Goal: Information Seeking & Learning: Learn about a topic

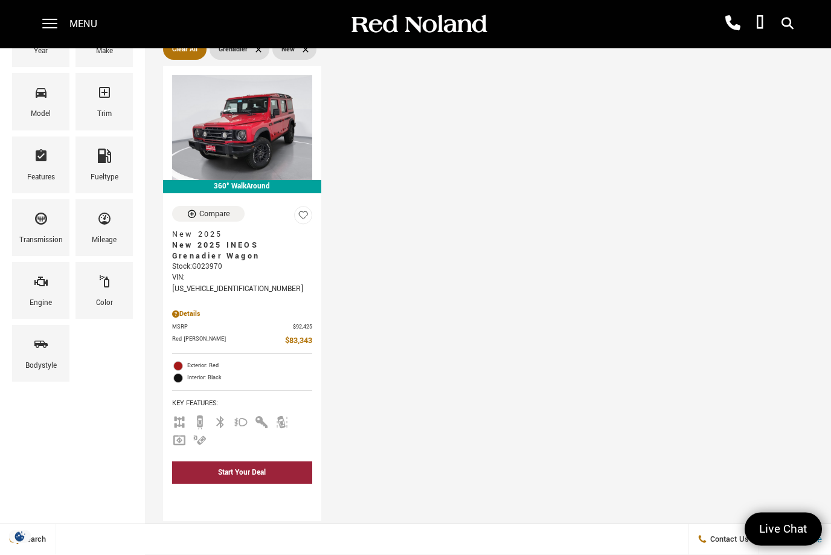
scroll to position [173, 0]
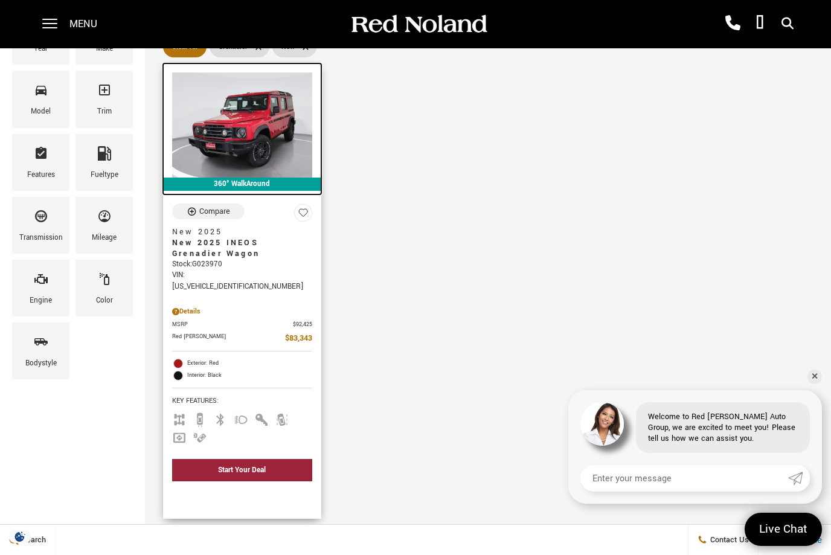
click at [210, 122] on img at bounding box center [242, 124] width 140 height 105
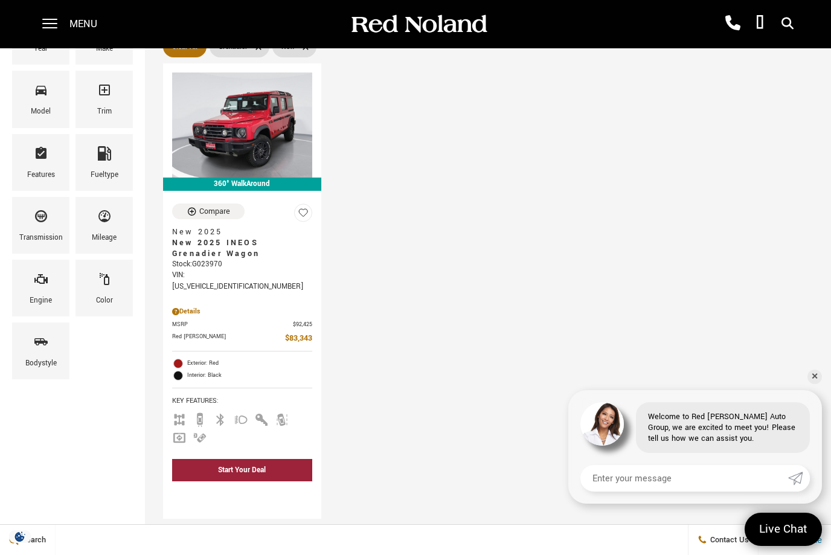
click at [825, 367] on div "360° WalkAround Compare New 2025 New 2025 INEOS Grenadier Wagon Stock : G023970…" at bounding box center [488, 291] width 686 height 462
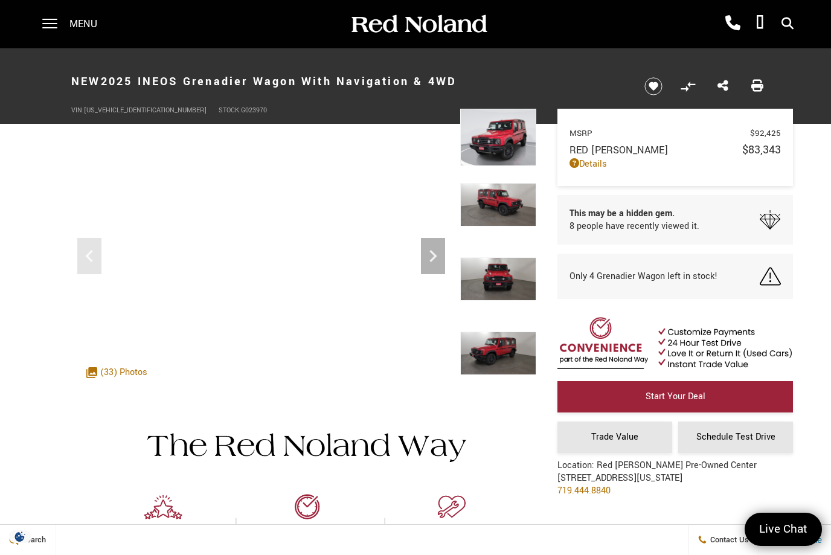
click at [700, 283] on span "Only 4 Grenadier Wagon left in stock!" at bounding box center [644, 276] width 148 height 13
click at [57, 32] on span at bounding box center [49, 24] width 15 height 48
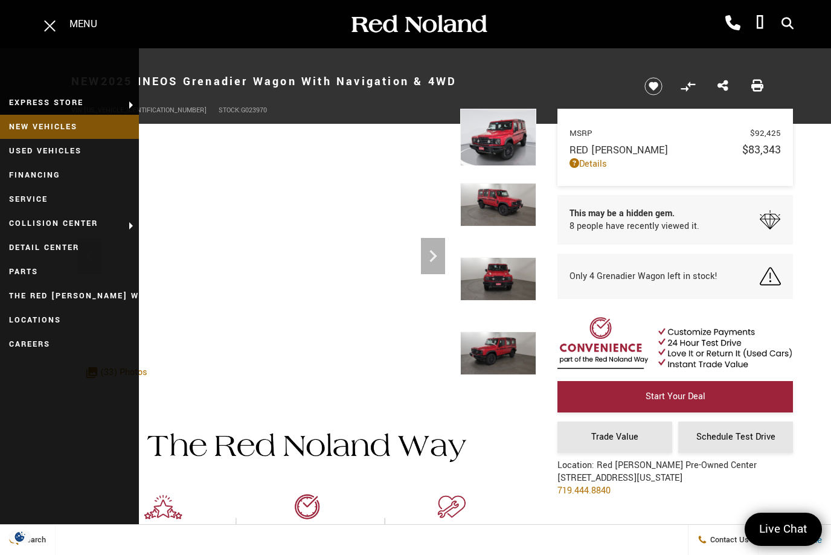
click at [42, 127] on link "New Vehicles" at bounding box center [69, 127] width 139 height 24
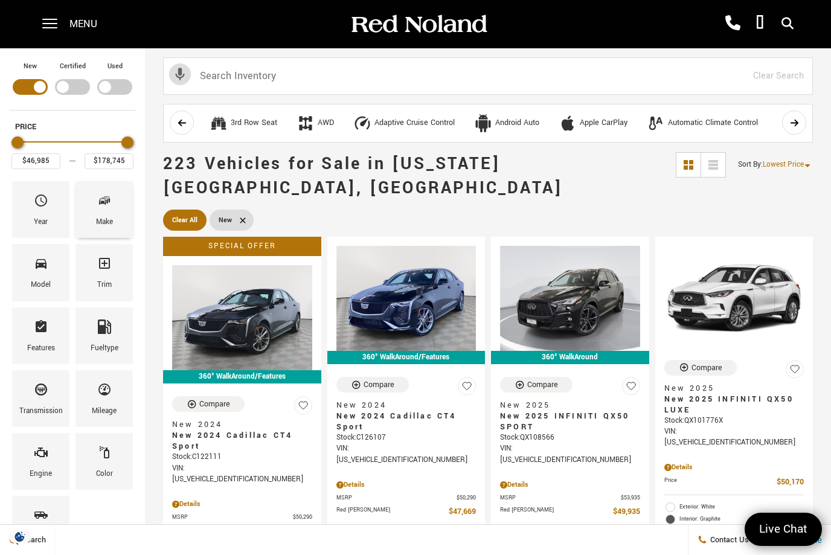
click at [98, 211] on span "Make" at bounding box center [104, 202] width 14 height 25
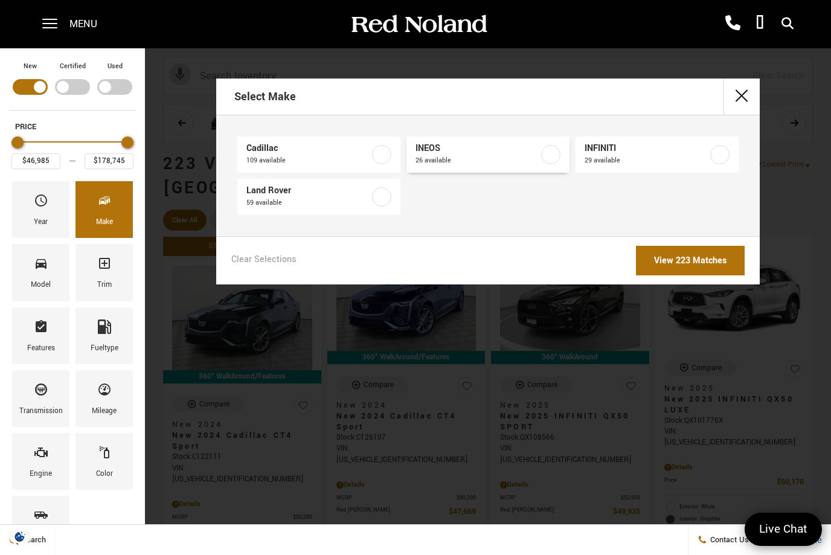
click at [555, 159] on label at bounding box center [550, 154] width 19 height 19
type input "$78,663"
type input "$99,640"
checkbox input "true"
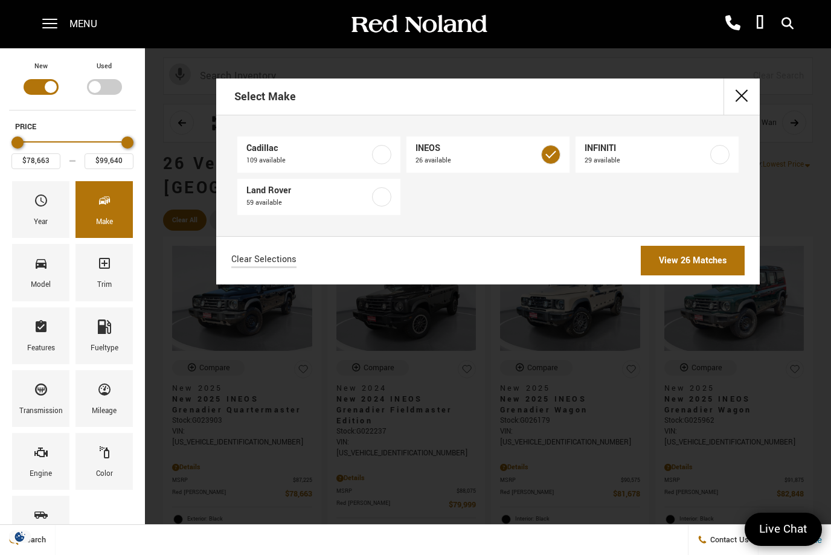
click at [712, 270] on link "View 26 Matches" at bounding box center [693, 261] width 104 height 30
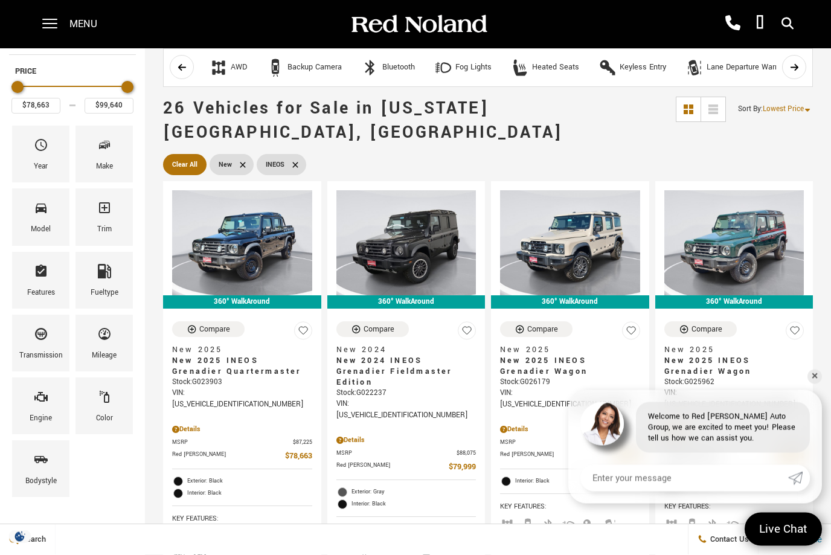
scroll to position [56, 0]
click at [814, 421] on div "360° WalkAround Compare New 2025 New 2025 INEOS Grenadier Wagon Stock : G025962…" at bounding box center [734, 414] width 164 height 472
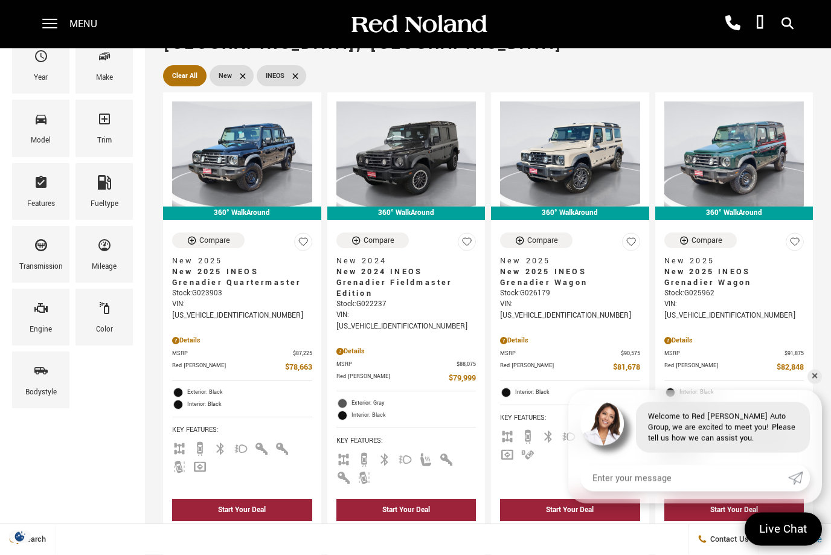
scroll to position [144, 0]
click at [809, 384] on link "✕" at bounding box center [815, 377] width 14 height 14
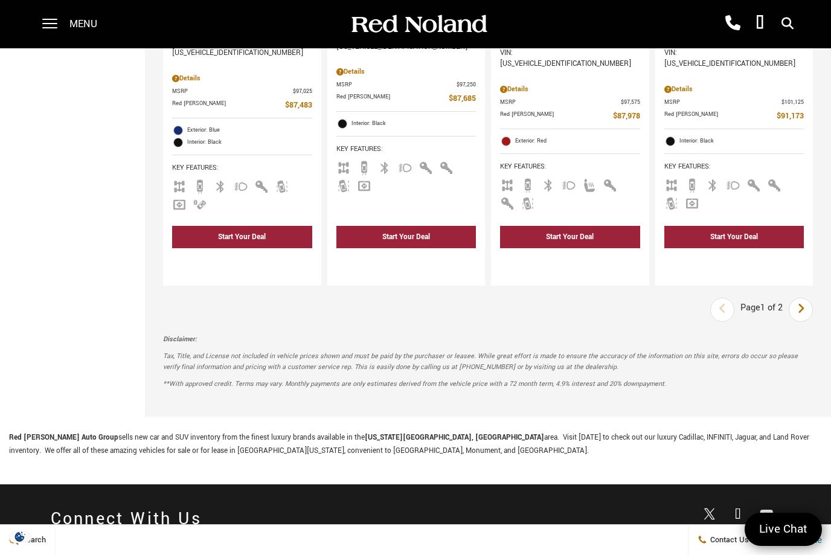
scroll to position [2251, 0]
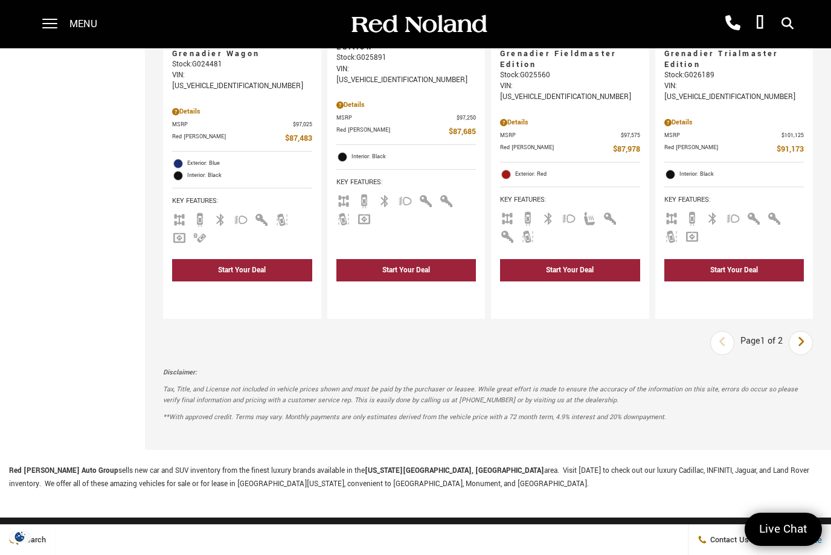
click at [797, 332] on link "Next" at bounding box center [801, 343] width 26 height 22
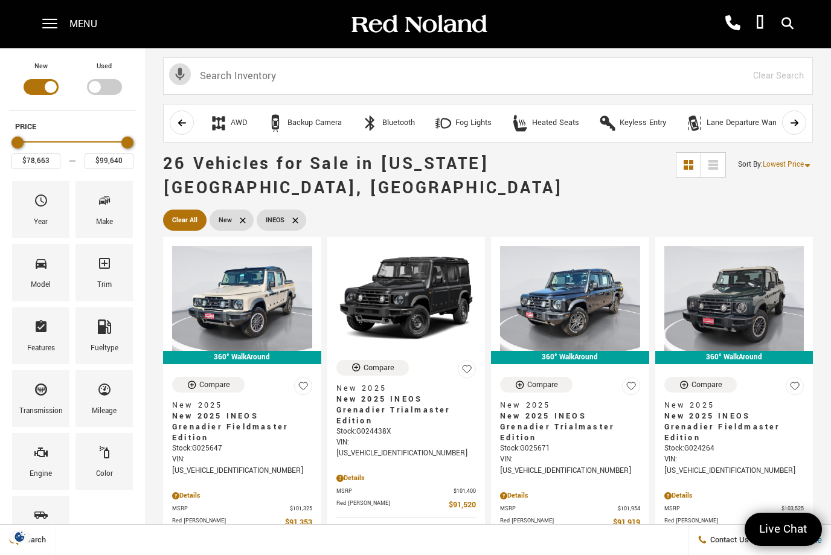
click at [179, 121] on icon "scroll left" at bounding box center [182, 122] width 9 height 9
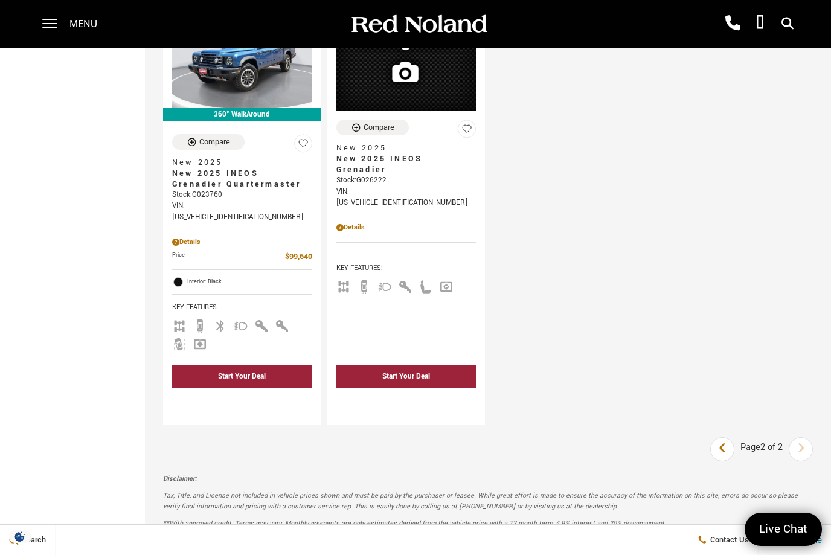
click at [722, 439] on link "Last" at bounding box center [723, 450] width 26 height 22
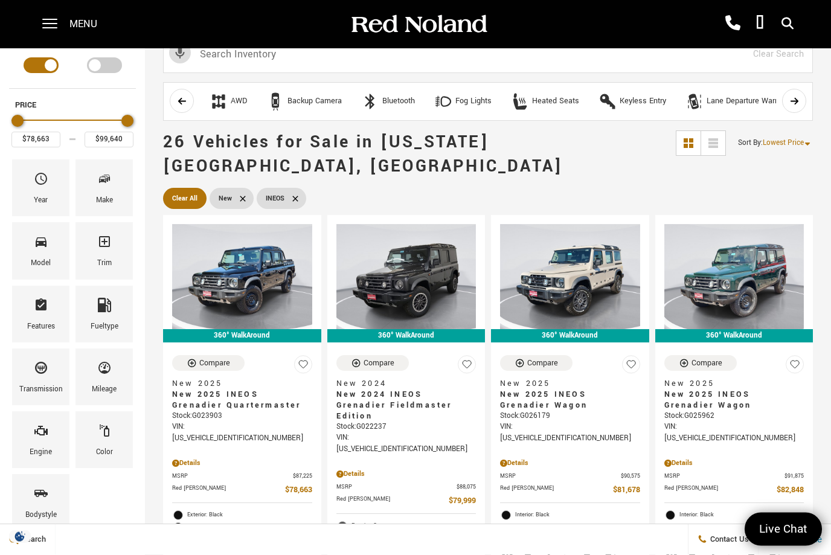
scroll to position [22, 0]
click at [107, 440] on span "Color" at bounding box center [104, 432] width 14 height 25
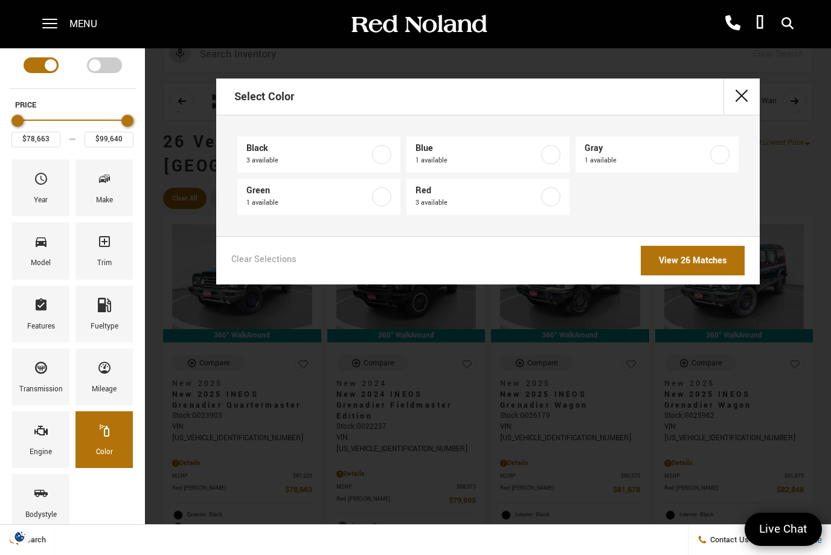
click at [750, 100] on button "close" at bounding box center [742, 97] width 36 height 36
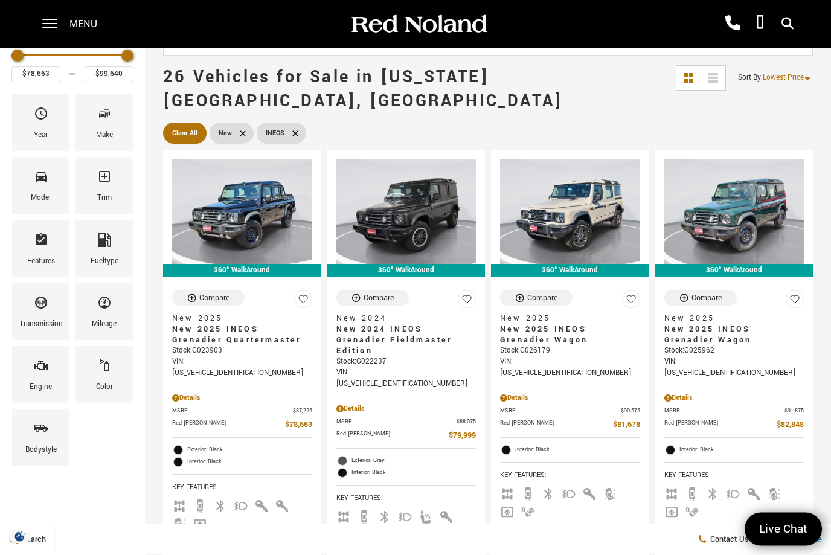
scroll to position [88, 0]
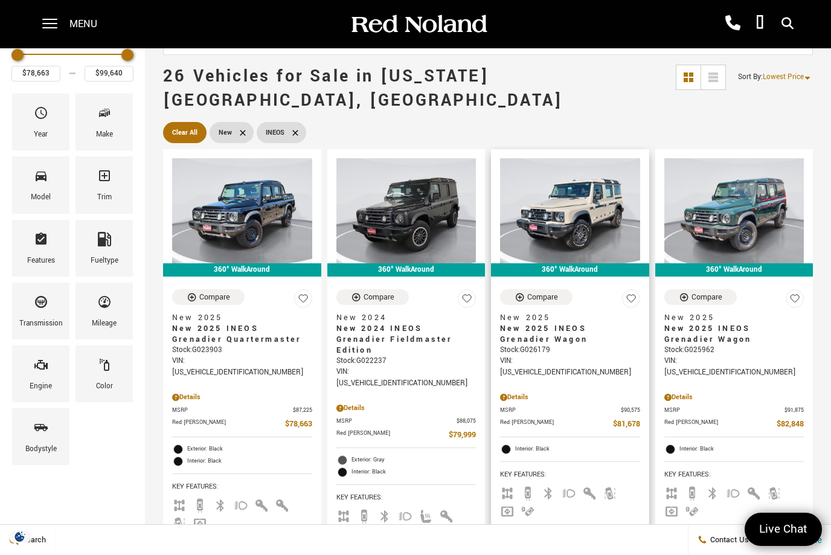
click at [587, 418] on span "Red Noland Price" at bounding box center [556, 424] width 113 height 13
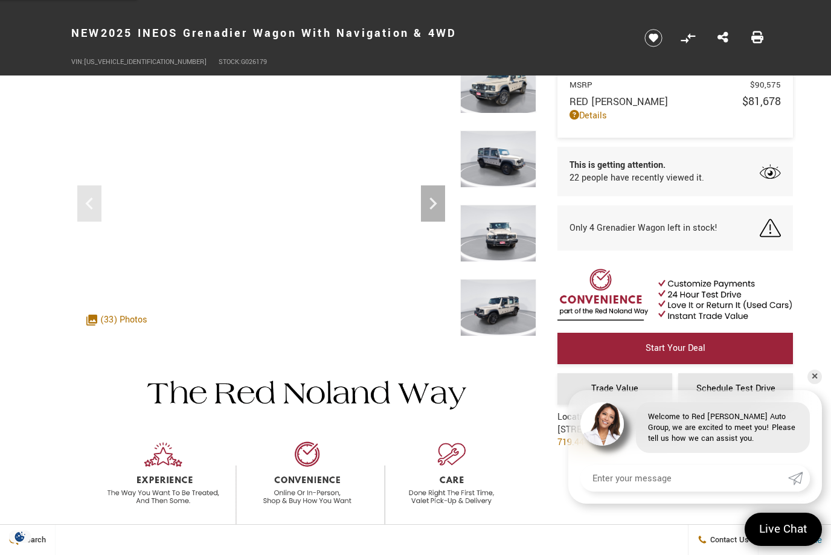
scroll to position [98, 0]
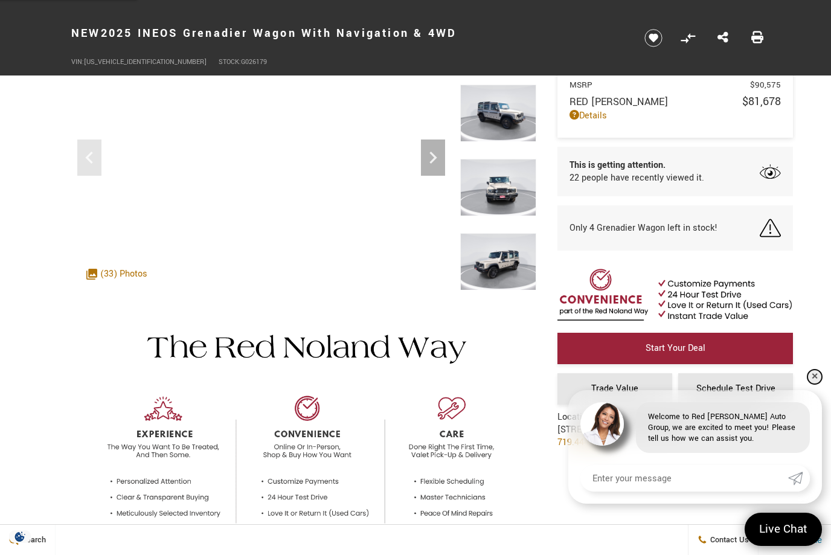
click at [810, 384] on link "✕" at bounding box center [815, 377] width 14 height 14
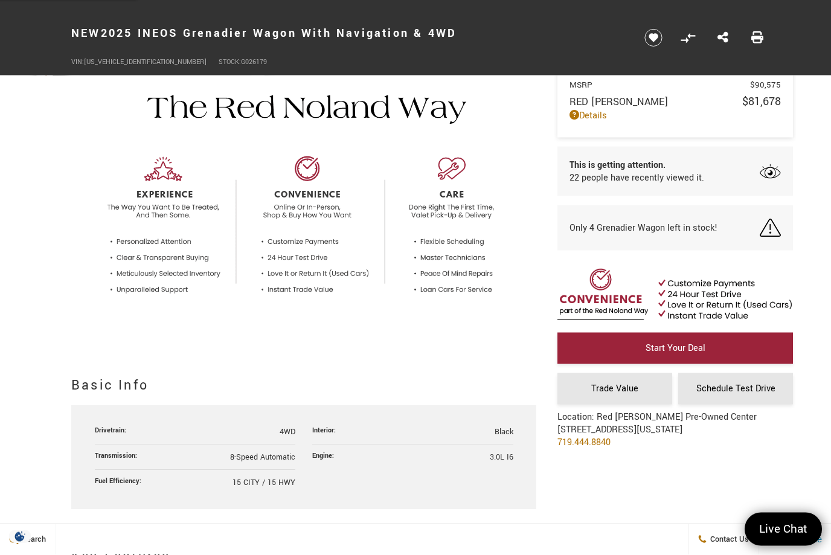
scroll to position [0, 0]
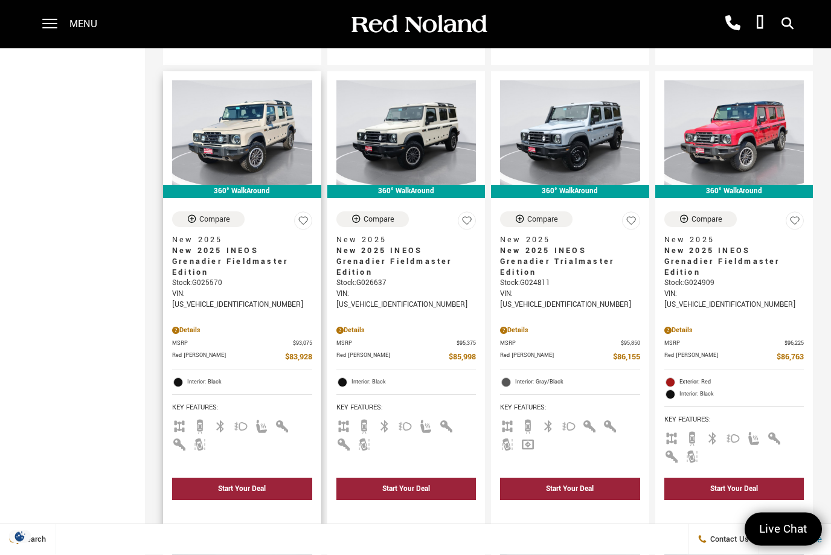
scroll to position [1571, 0]
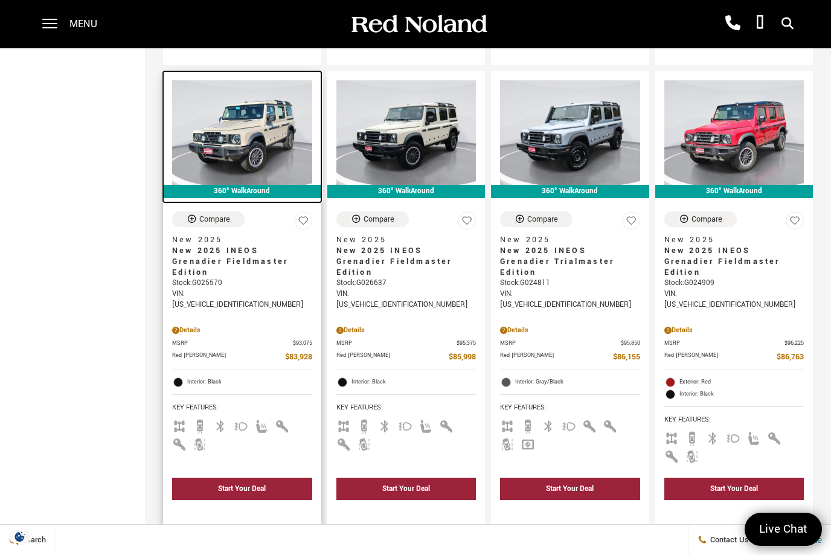
click at [256, 128] on img at bounding box center [242, 132] width 140 height 105
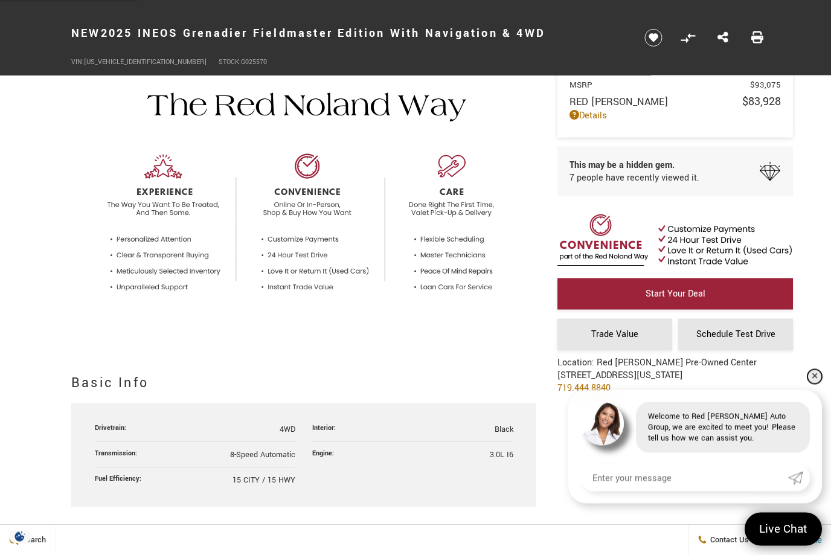
click at [812, 384] on link "✕" at bounding box center [815, 377] width 14 height 14
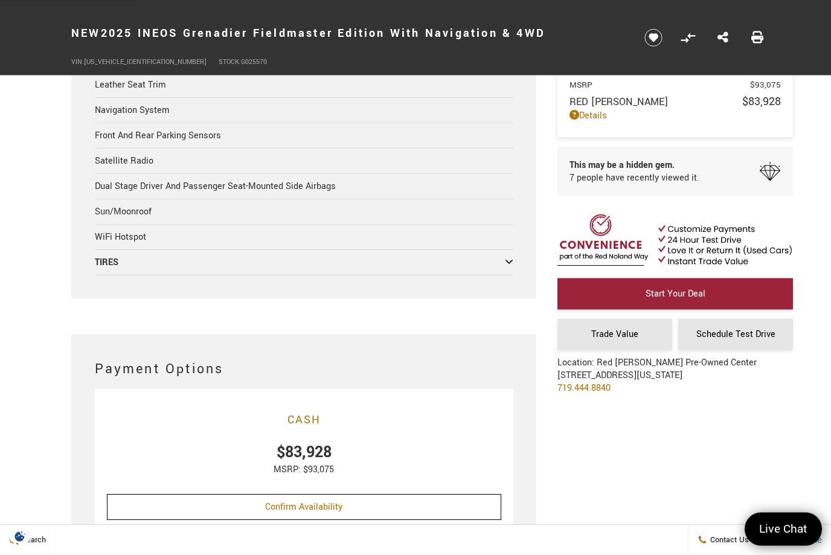
scroll to position [2436, 0]
click at [101, 266] on div "TIRES" at bounding box center [300, 260] width 410 height 13
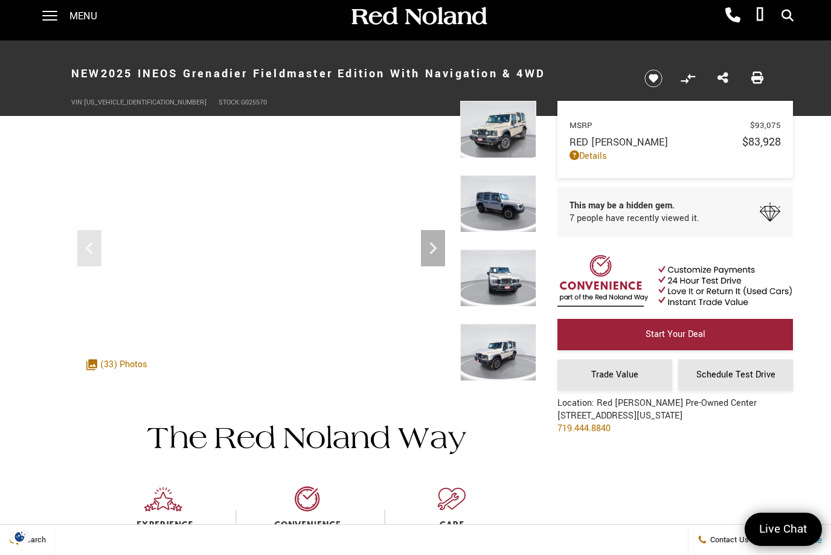
scroll to position [0, 0]
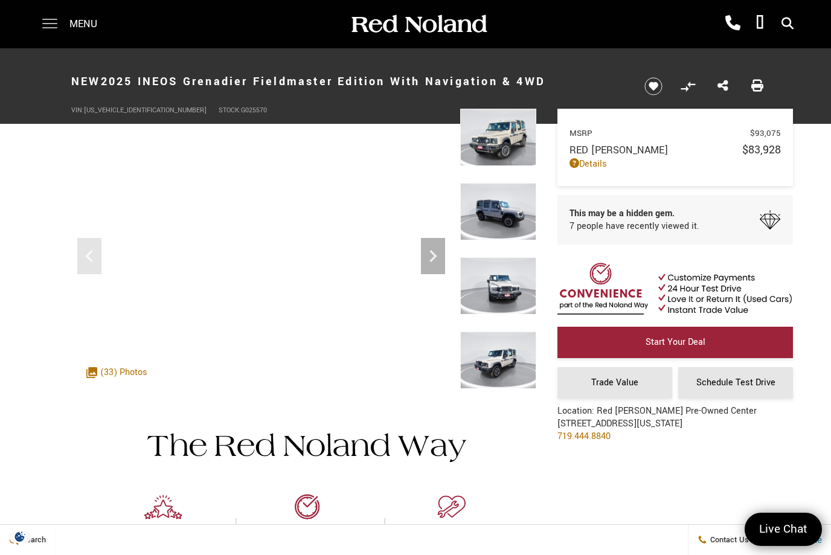
click at [54, 20] on span at bounding box center [49, 19] width 15 height 1
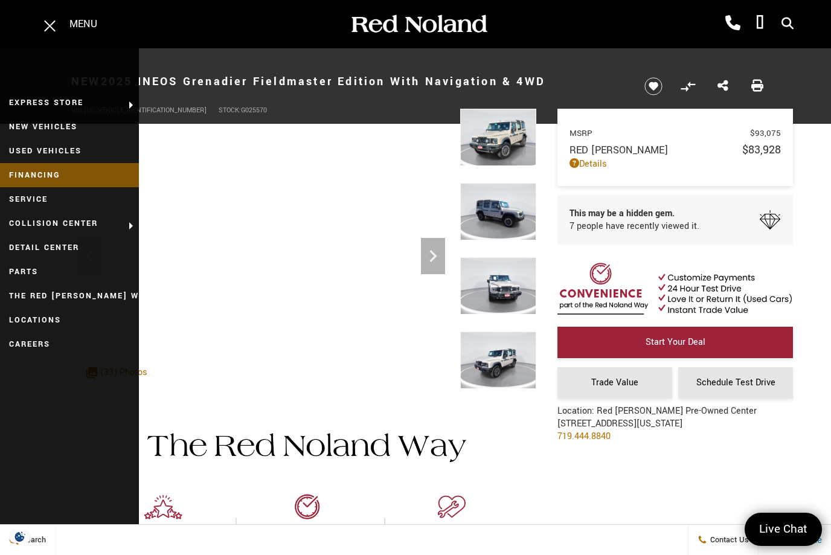
click at [37, 176] on link "Financing" at bounding box center [69, 175] width 139 height 24
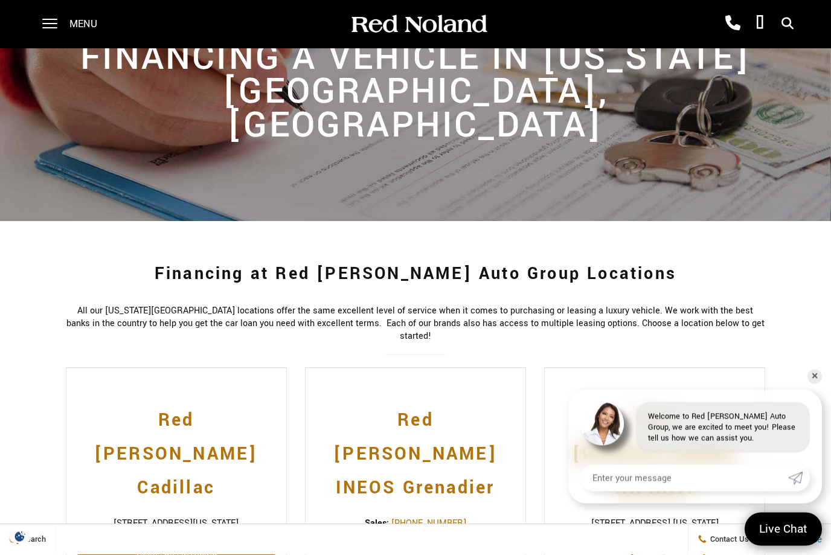
scroll to position [103, 0]
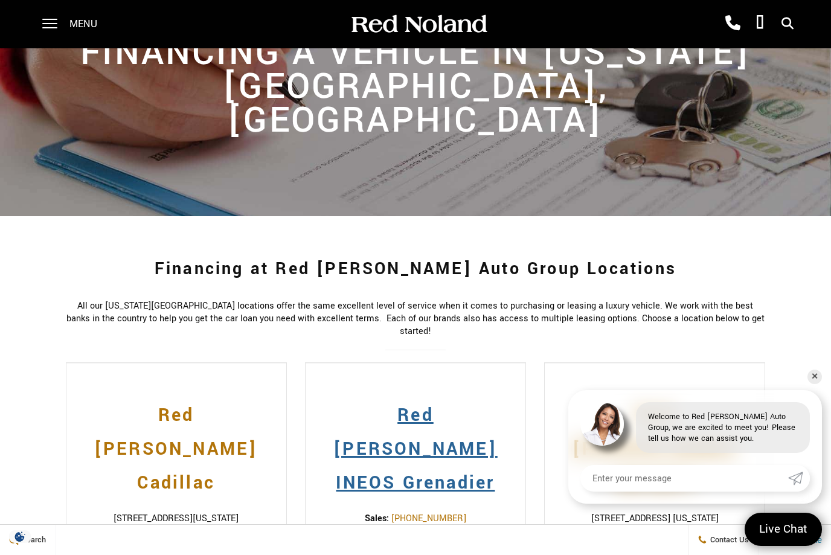
click at [441, 387] on h2 "Red [PERSON_NAME] INEOS Grenadier" at bounding box center [415, 444] width 197 height 114
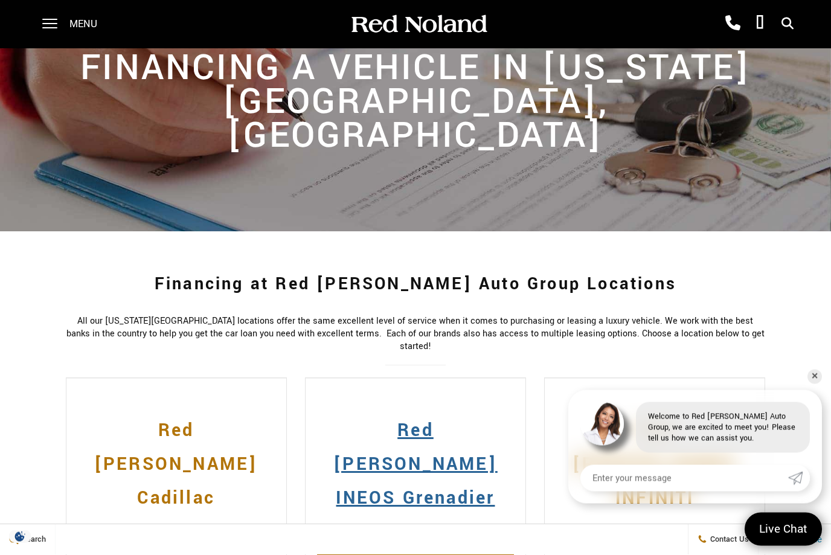
scroll to position [0, 0]
